Goal: Task Accomplishment & Management: Use online tool/utility

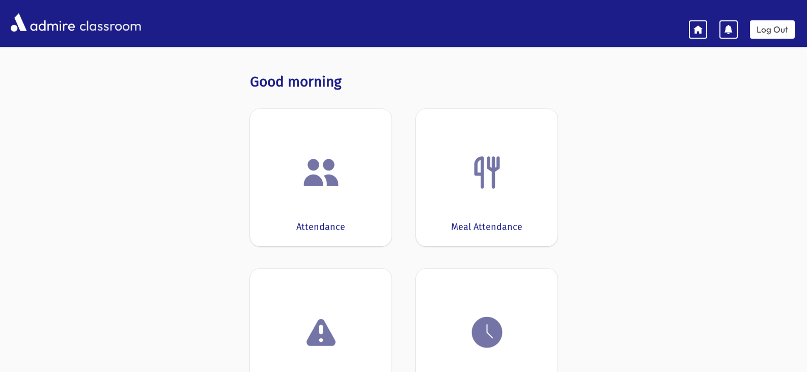
click at [314, 178] on img at bounding box center [321, 172] width 39 height 39
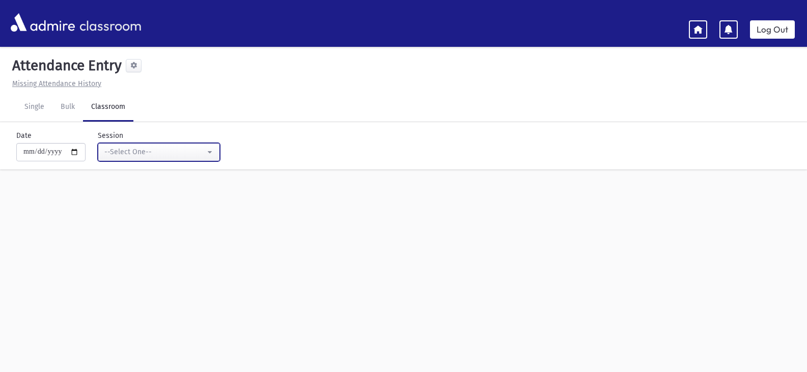
click at [215, 151] on button "--Select One--" at bounding box center [159, 152] width 122 height 18
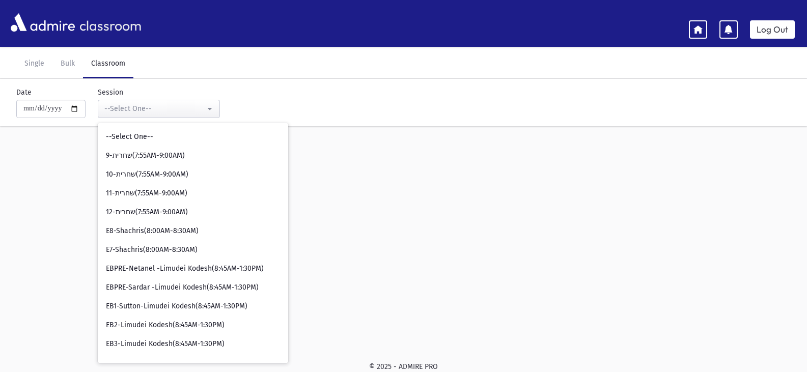
click at [457, 212] on div "**********" at bounding box center [403, 178] width 807 height 344
